Goal: Task Accomplishment & Management: Use online tool/utility

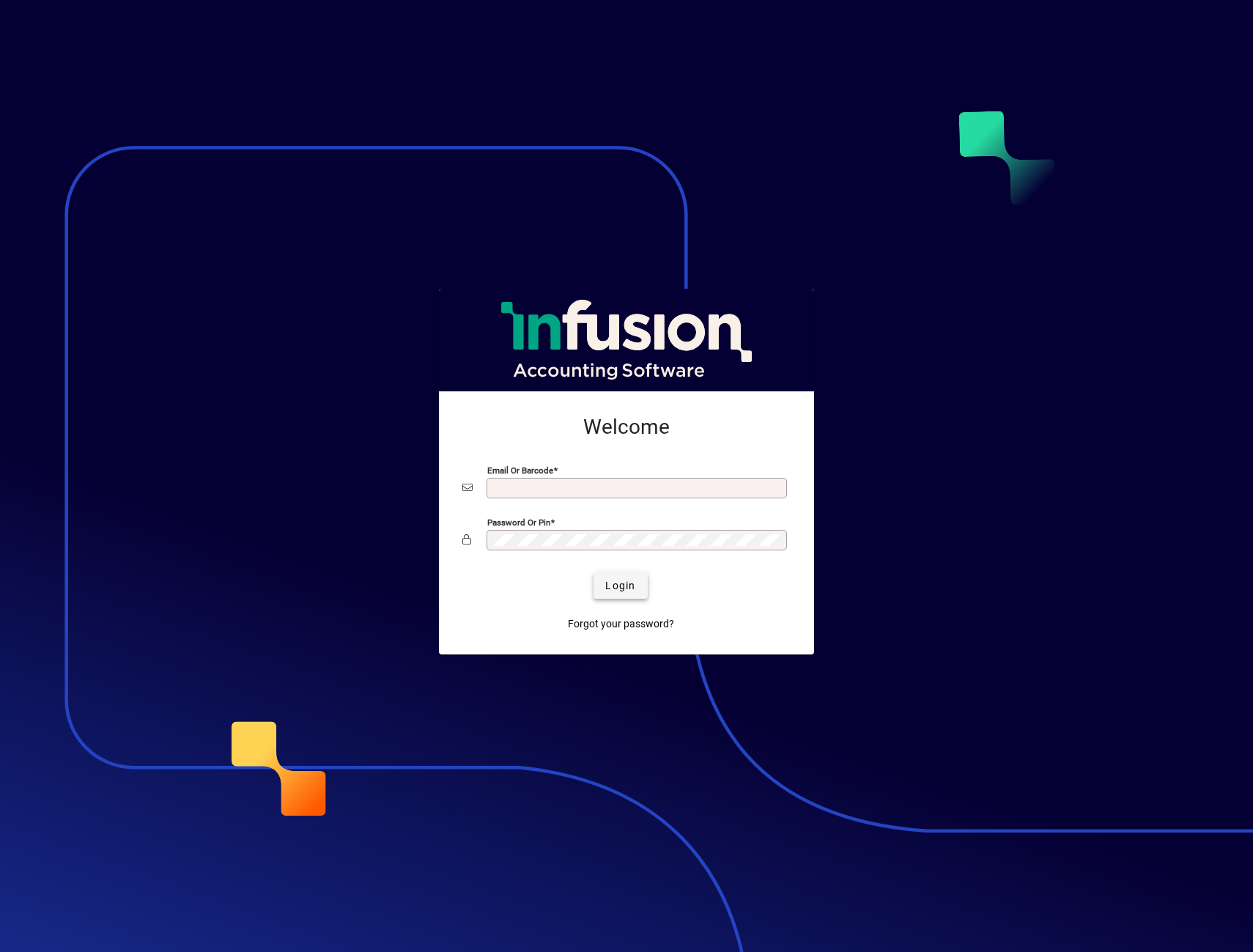
type input "**********"
click at [632, 575] on span "submit" at bounding box center [620, 585] width 53 height 35
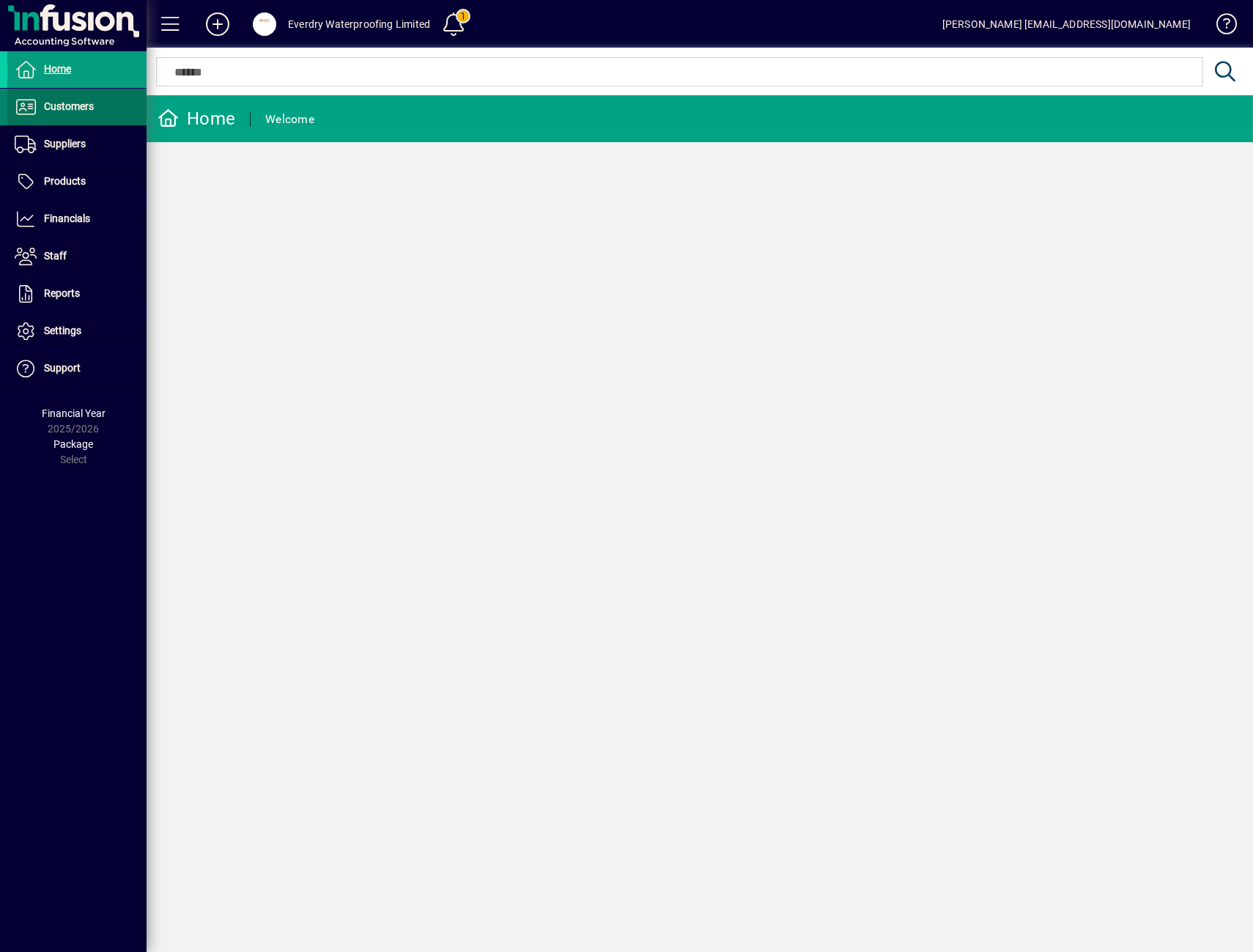
click at [96, 112] on span at bounding box center [77, 107] width 140 height 35
click at [74, 110] on span "Customers" at bounding box center [69, 107] width 50 height 12
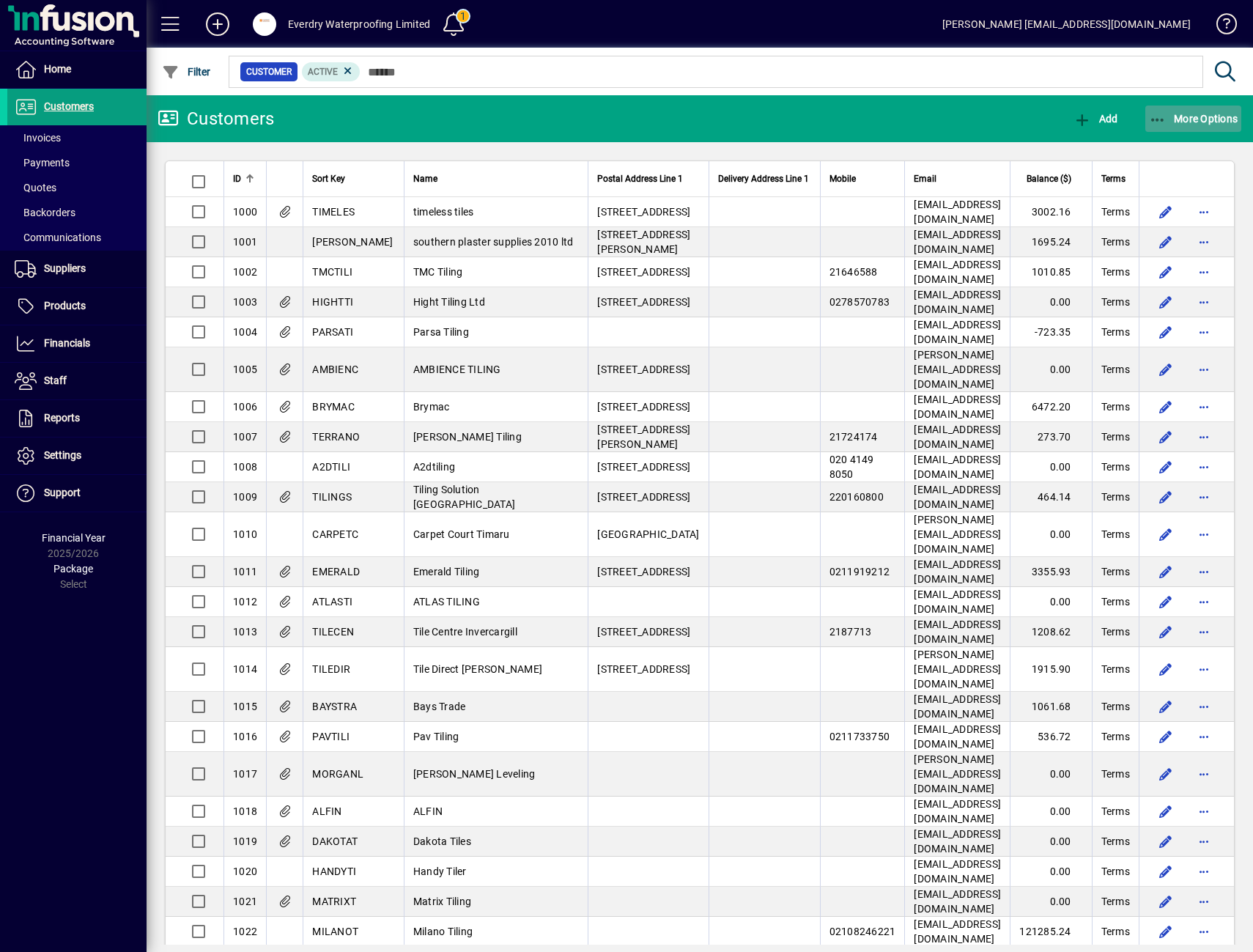
click at [1194, 107] on span "button" at bounding box center [1194, 119] width 97 height 35
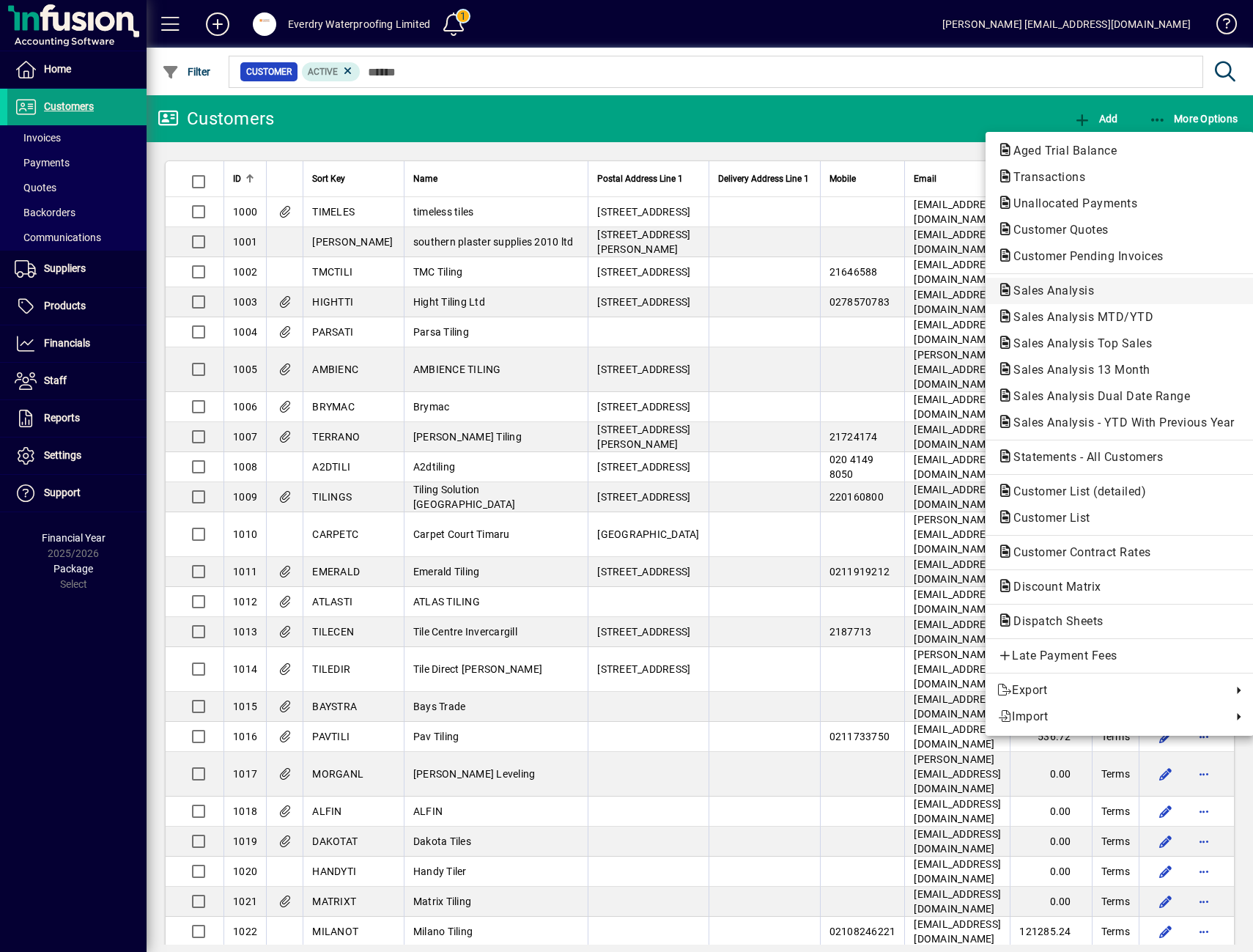
click at [1157, 287] on span "Sales Analysis" at bounding box center [1119, 290] width 245 height 17
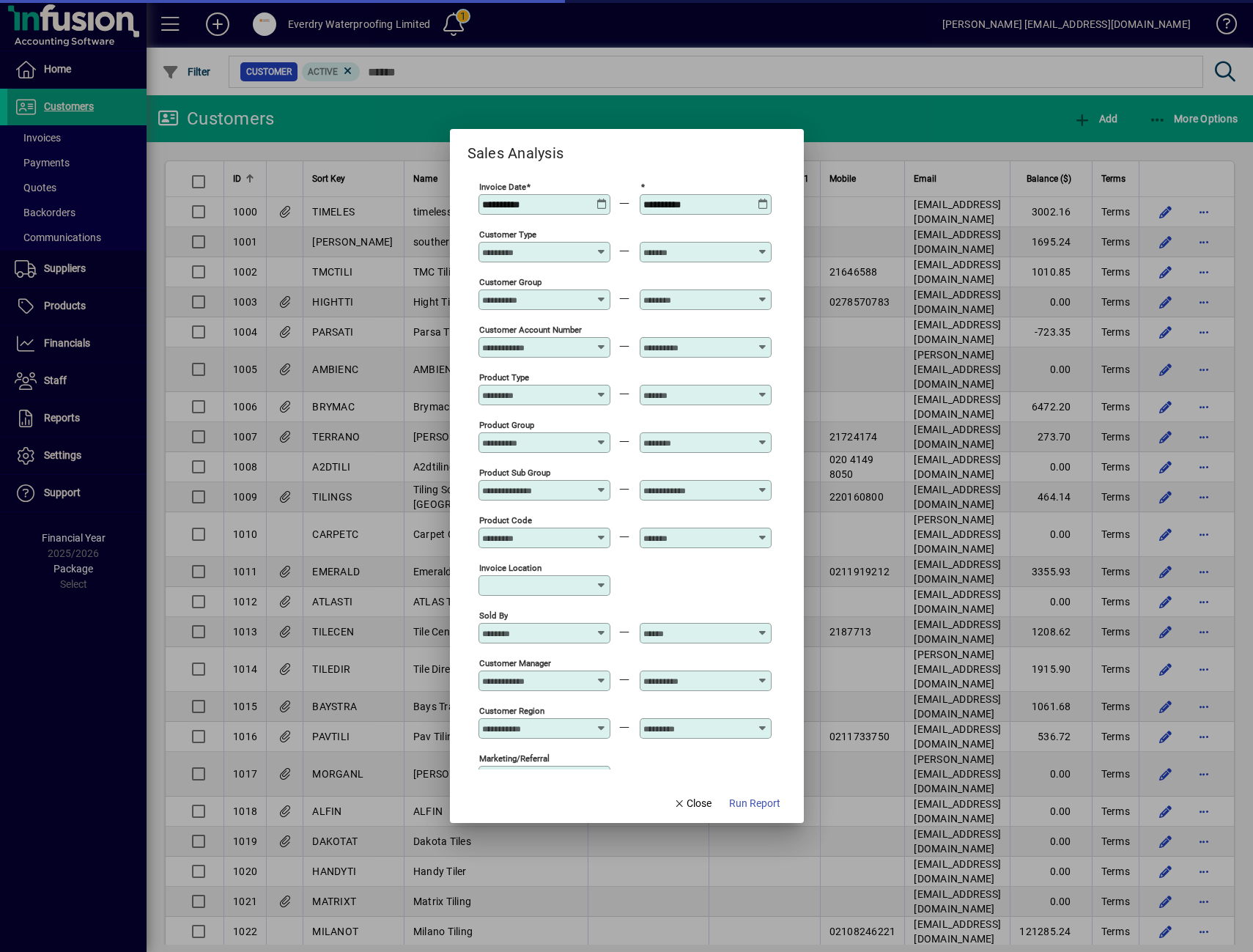
type input "**********"
click at [735, 809] on span "Run Report" at bounding box center [755, 803] width 51 height 16
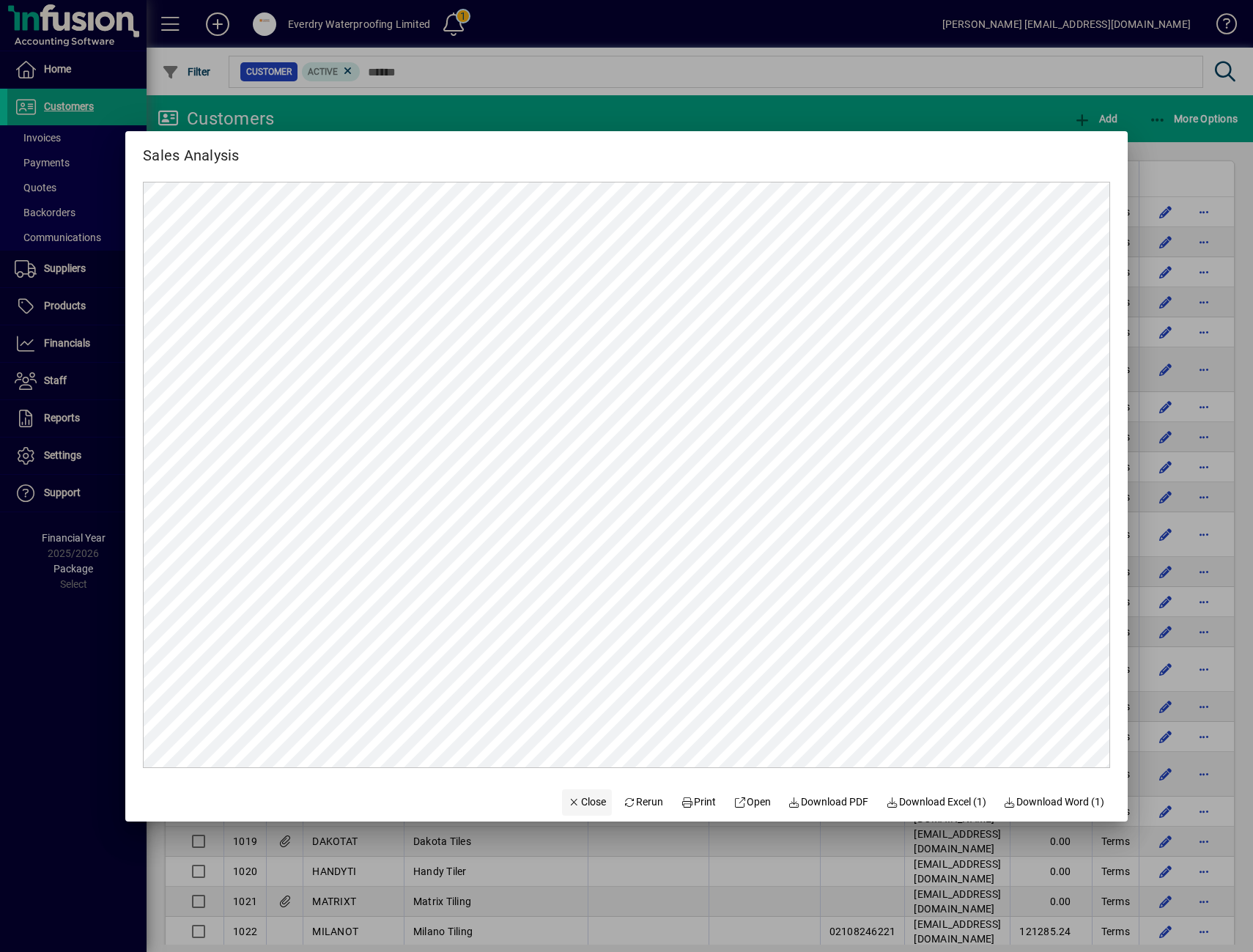
click at [568, 806] on span "Close" at bounding box center [587, 802] width 38 height 16
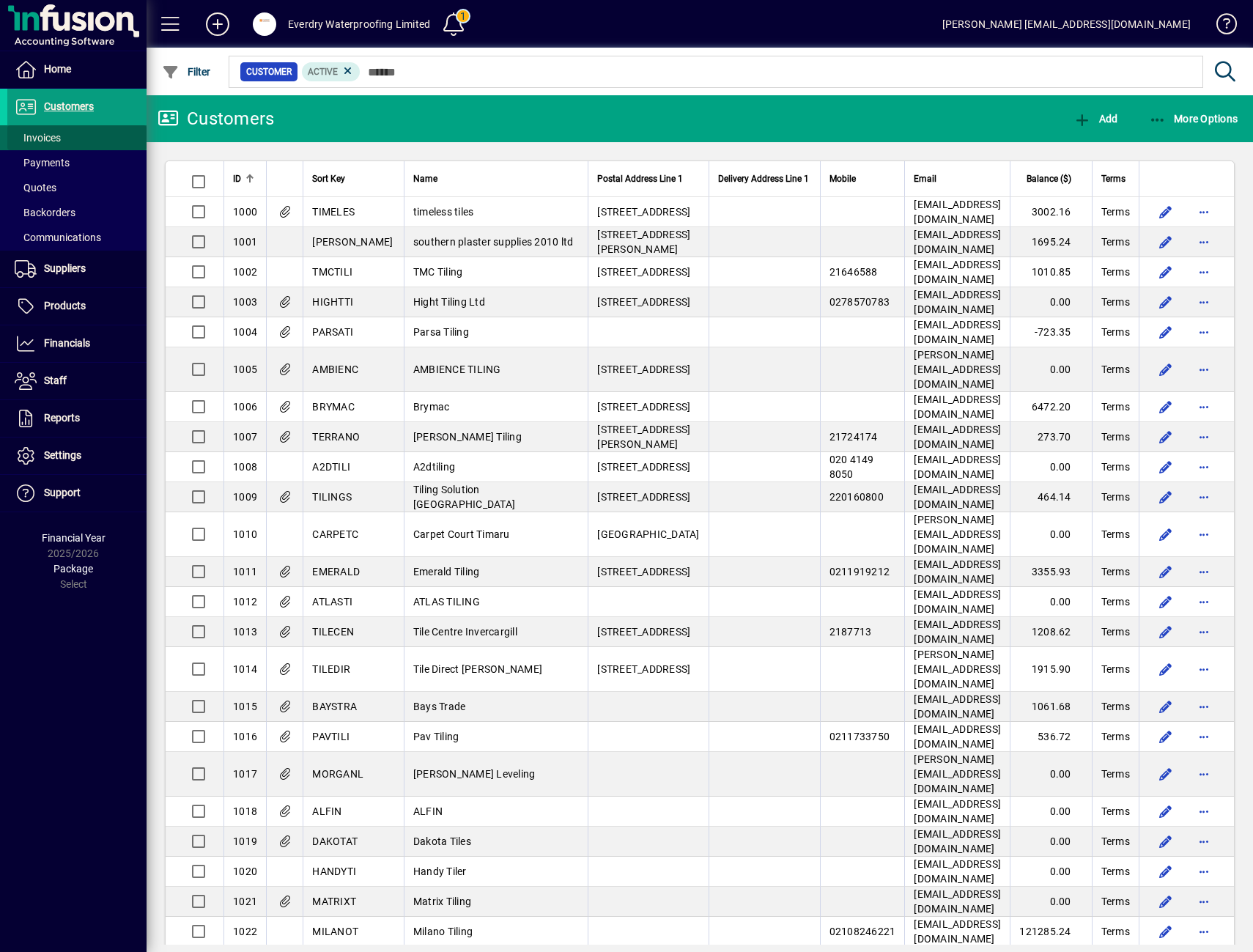
click at [76, 143] on span at bounding box center [77, 137] width 140 height 35
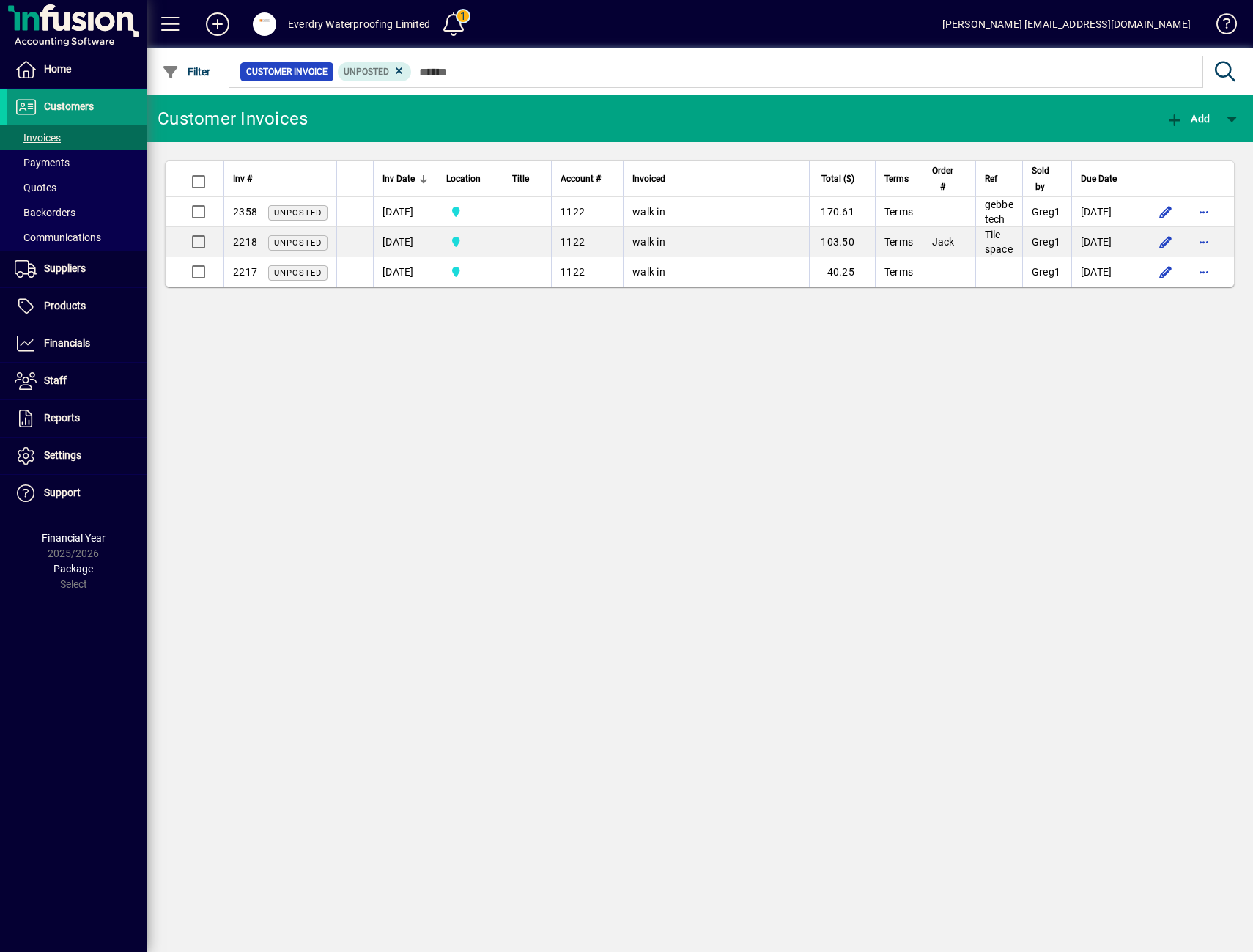
click at [77, 110] on span "Customers" at bounding box center [69, 107] width 50 height 12
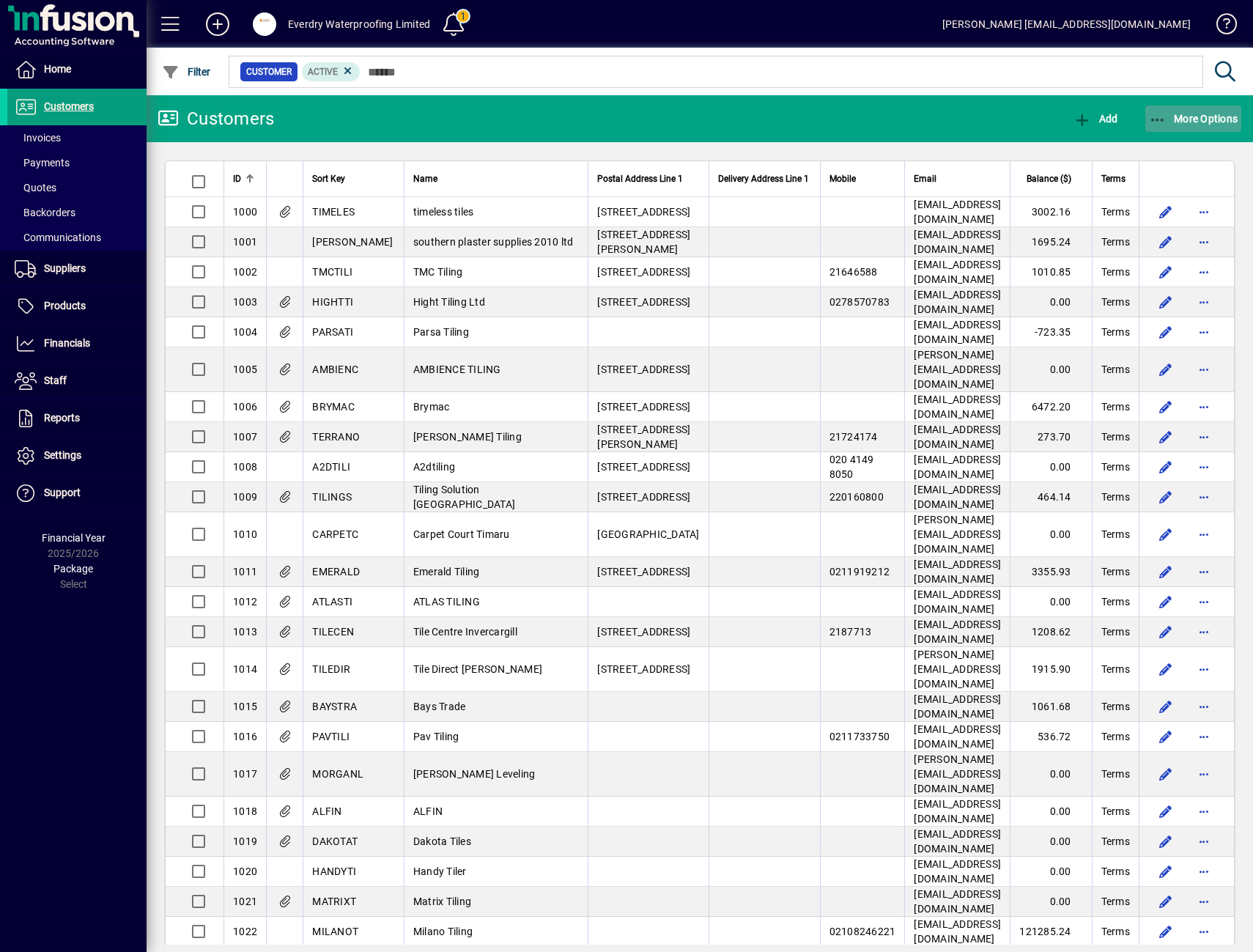
click at [1185, 125] on span "button" at bounding box center [1194, 119] width 97 height 35
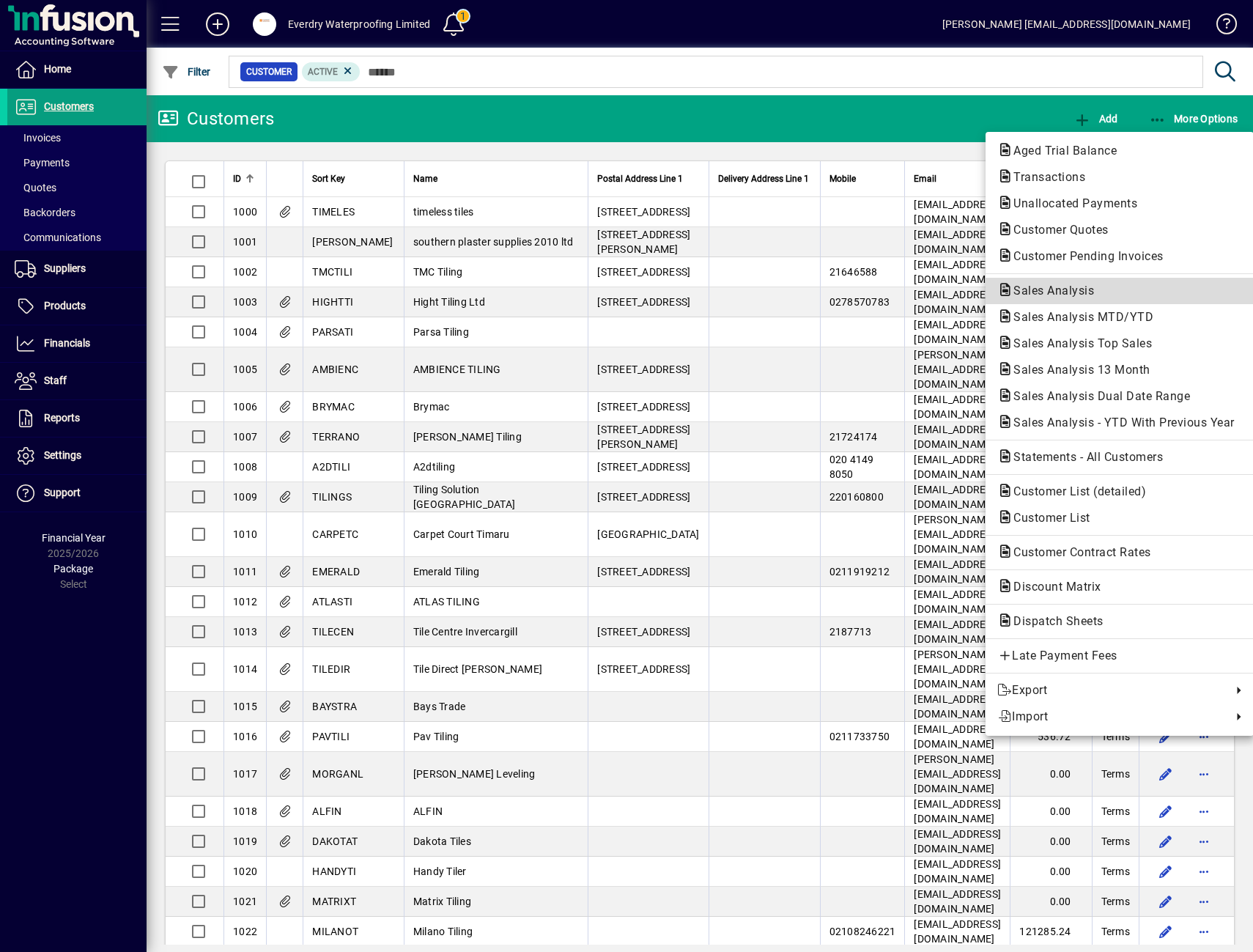
click at [1107, 288] on span "Sales Analysis" at bounding box center [1119, 290] width 245 height 17
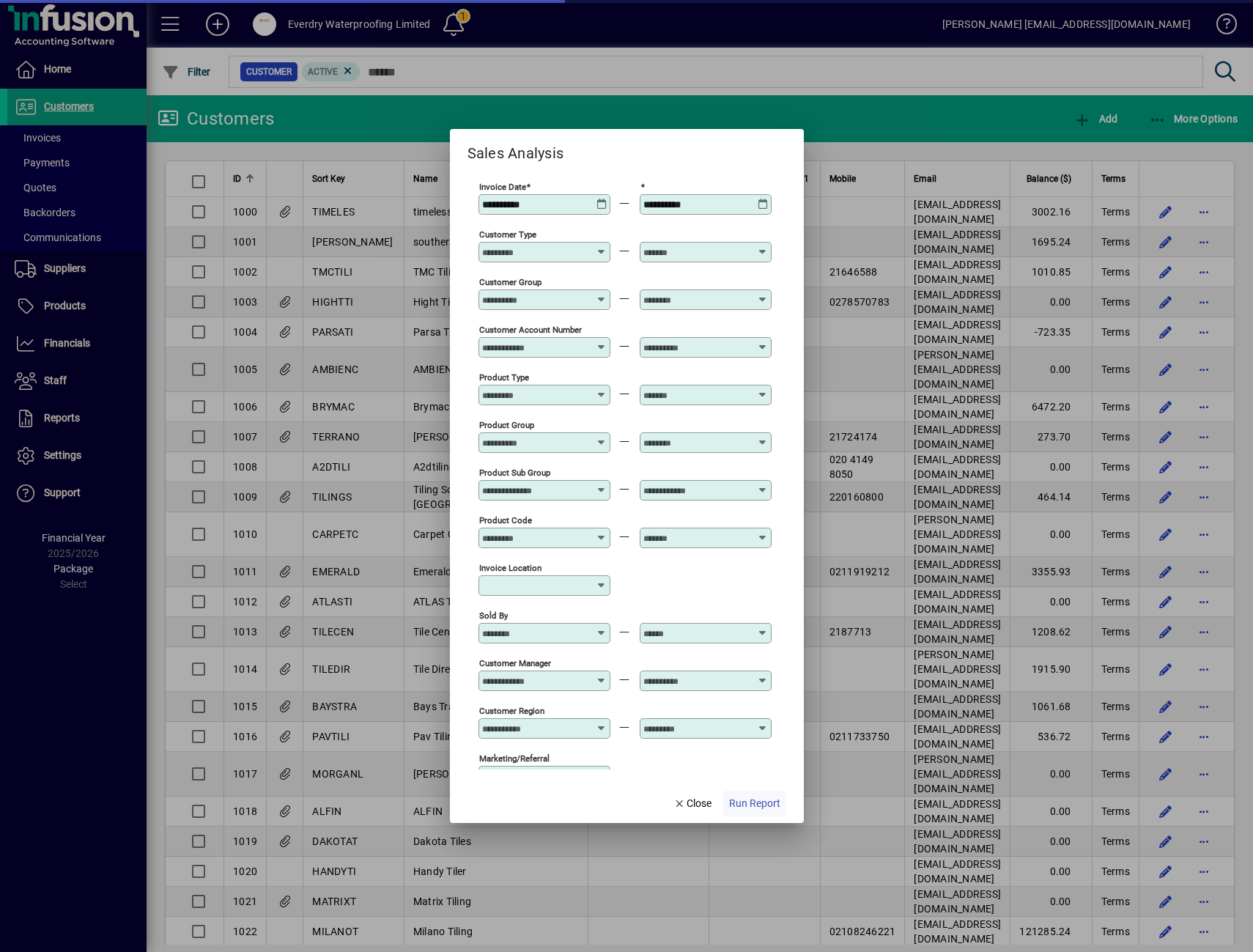
click at [762, 804] on span "Run Report" at bounding box center [755, 803] width 51 height 16
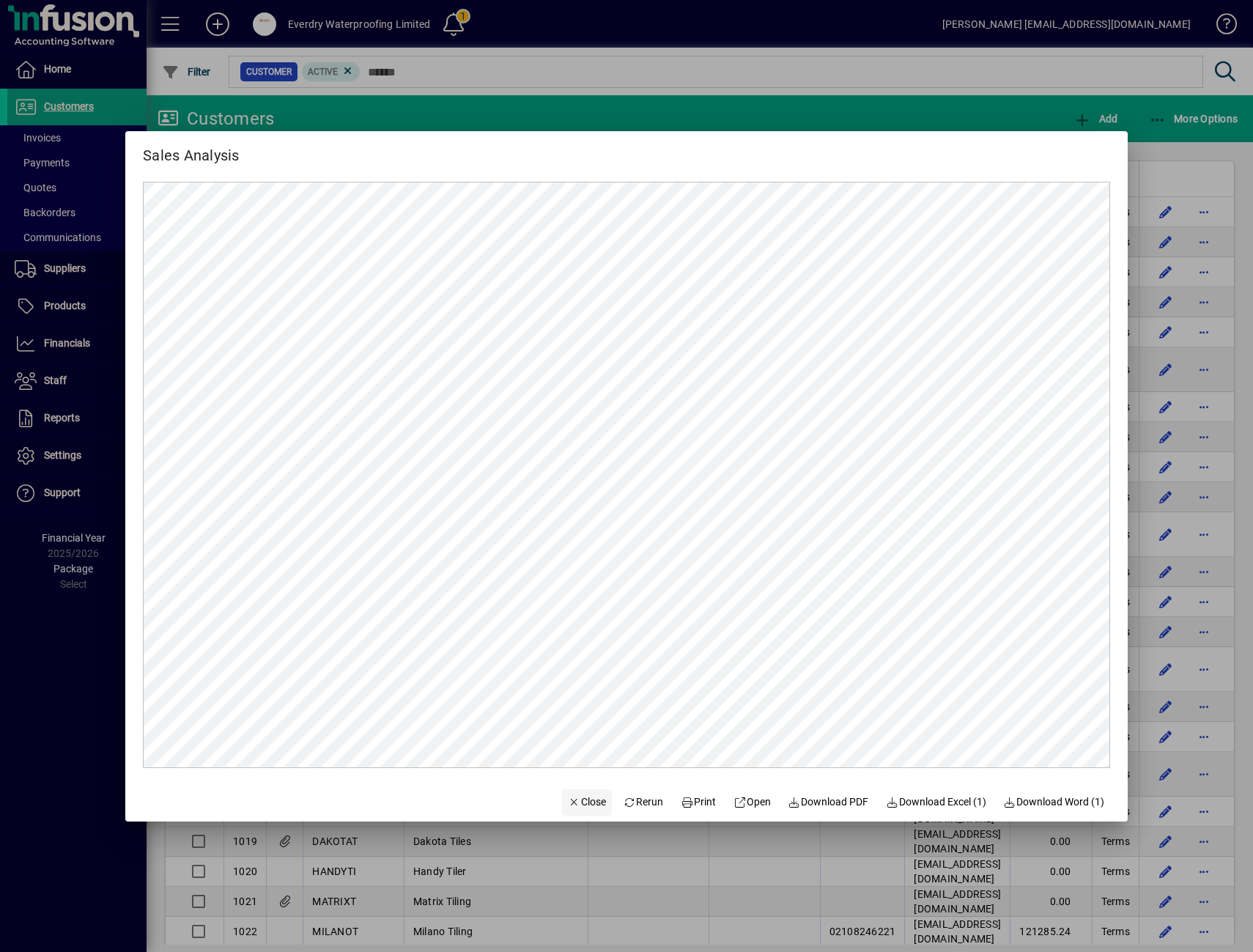
click at [568, 800] on icon "button" at bounding box center [575, 803] width 14 height 11
